Goal: Task Accomplishment & Management: Manage account settings

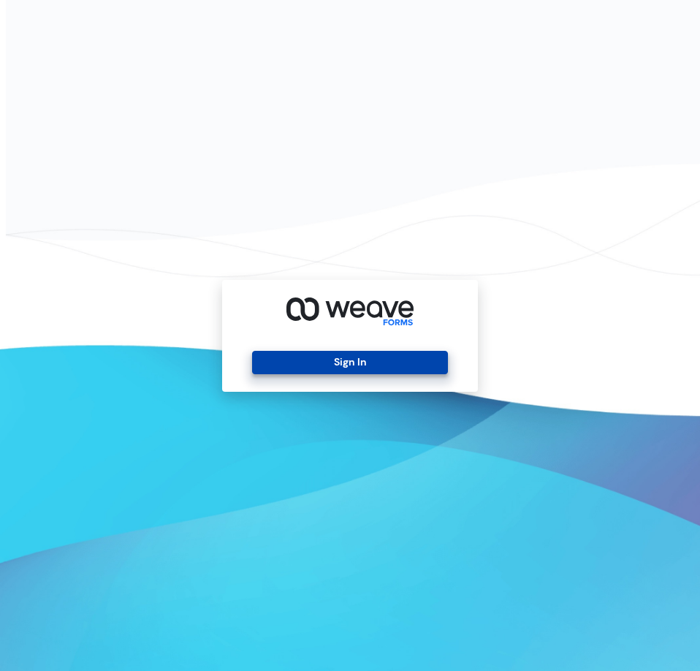
click at [343, 354] on button "Sign In" at bounding box center [349, 362] width 195 height 23
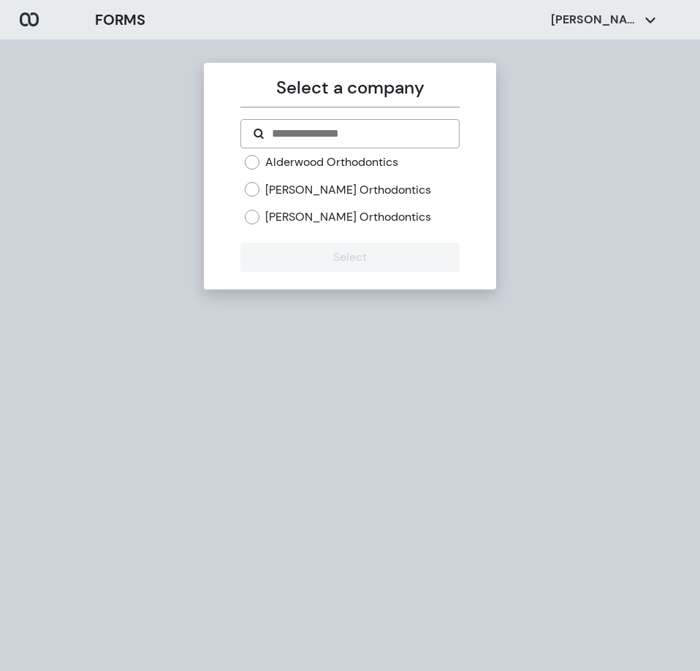
click at [261, 190] on div "[PERSON_NAME] Orthodontics" at bounding box center [352, 190] width 214 height 16
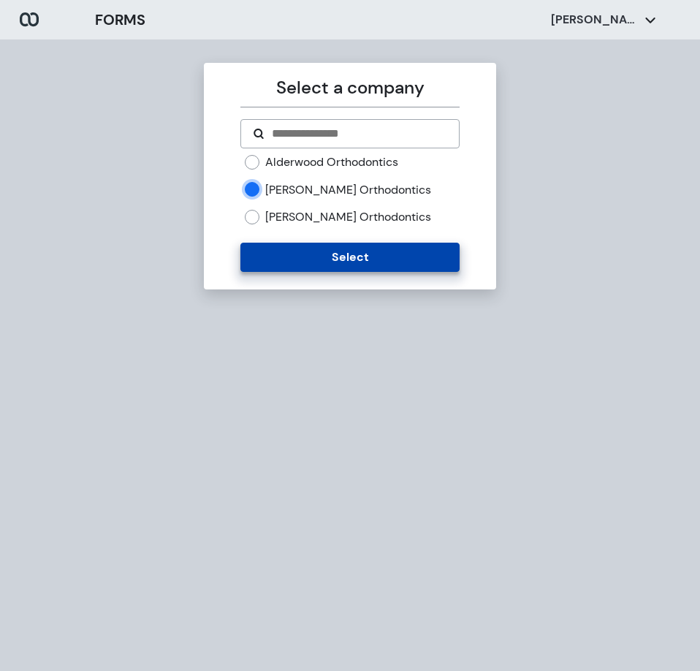
click at [345, 254] on button "Select" at bounding box center [349, 257] width 219 height 29
